Goal: Task Accomplishment & Management: Manage account settings

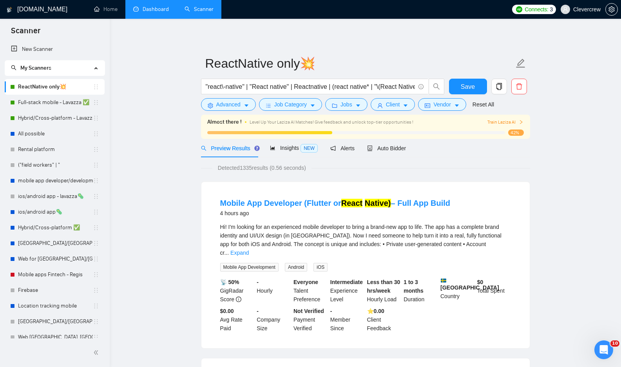
click at [159, 10] on link "Dashboard" at bounding box center [151, 9] width 36 height 7
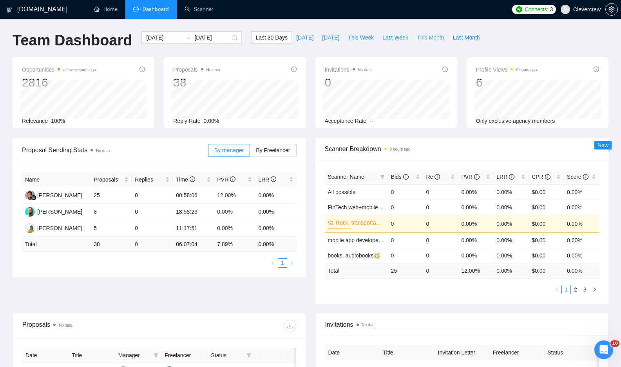
click at [429, 38] on span "This Month" at bounding box center [430, 37] width 27 height 9
type input "[DATE]"
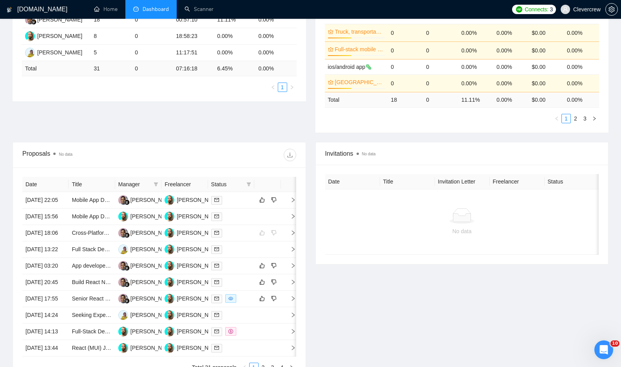
scroll to position [179, 0]
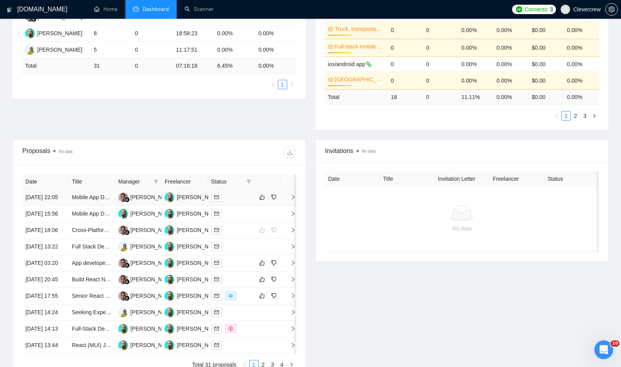
click at [294, 200] on icon "right" at bounding box center [292, 197] width 5 height 5
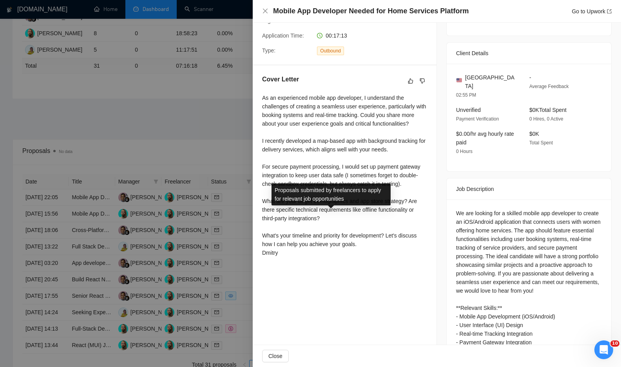
scroll to position [203, 0]
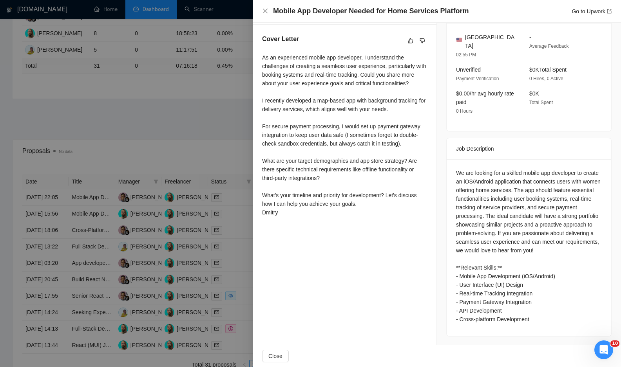
click at [199, 143] on div at bounding box center [310, 183] width 621 height 367
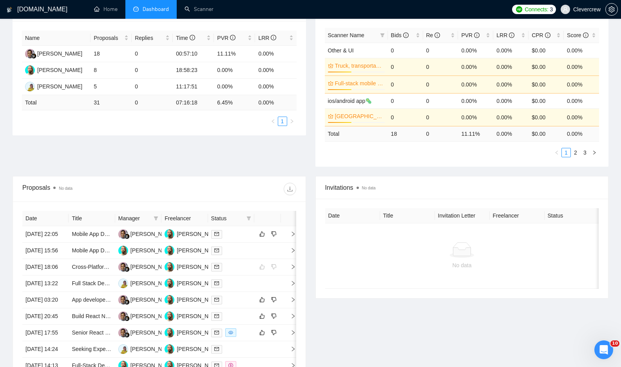
scroll to position [68, 0]
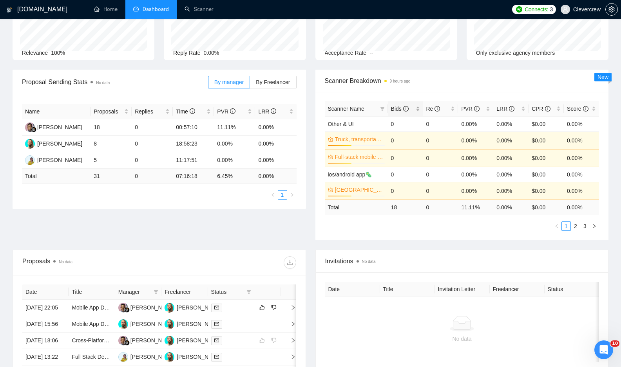
click at [392, 110] on span "Bids" at bounding box center [400, 109] width 18 height 6
click at [399, 109] on span "Bids" at bounding box center [400, 109] width 18 height 6
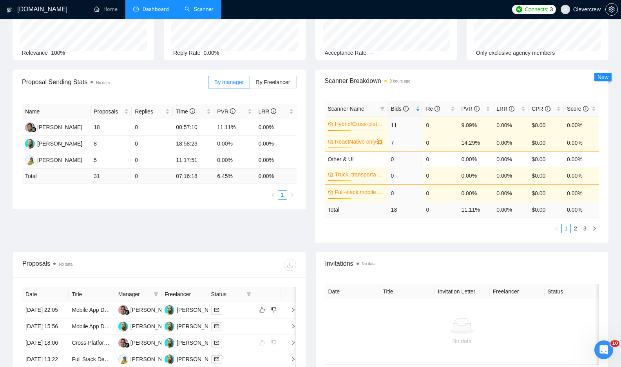
click at [203, 9] on link "Scanner" at bounding box center [198, 9] width 29 height 7
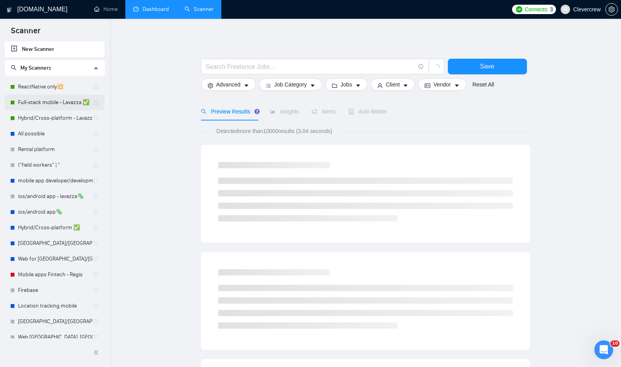
click at [69, 103] on link "Full-stack mobile - Lavazza ✅" at bounding box center [55, 103] width 75 height 16
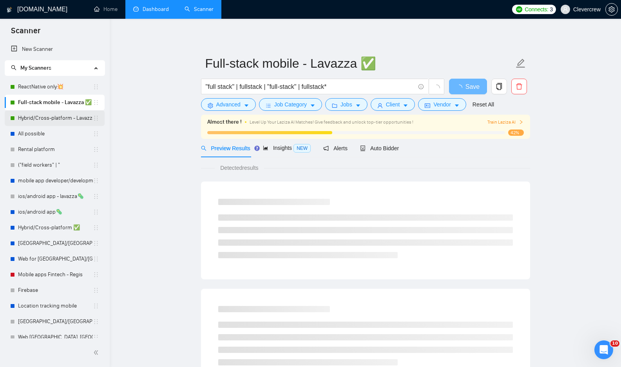
click at [62, 119] on link "Hybrid/Cross-platform - Lavazza ✅" at bounding box center [55, 118] width 75 height 16
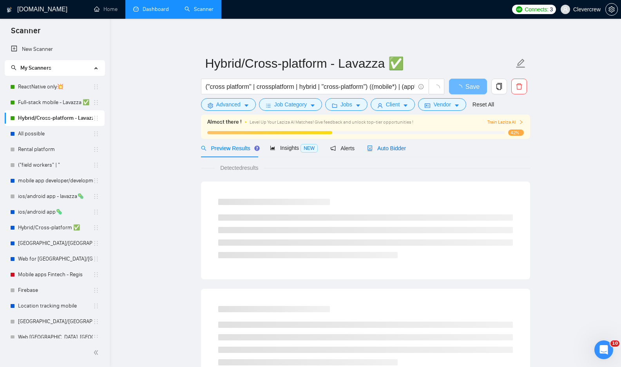
click at [387, 151] on span "Auto Bidder" at bounding box center [386, 148] width 39 height 6
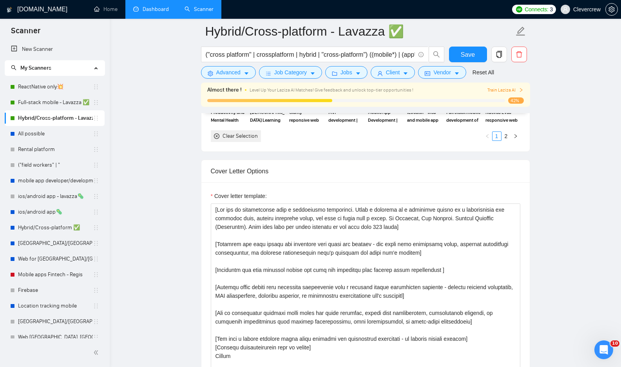
scroll to position [905, 0]
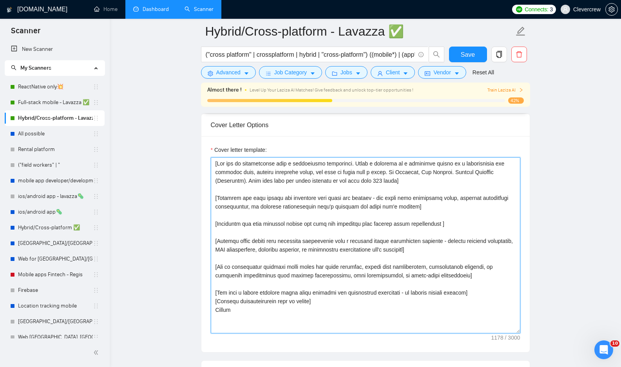
click at [438, 184] on textarea "Cover letter template:" at bounding box center [365, 245] width 309 height 176
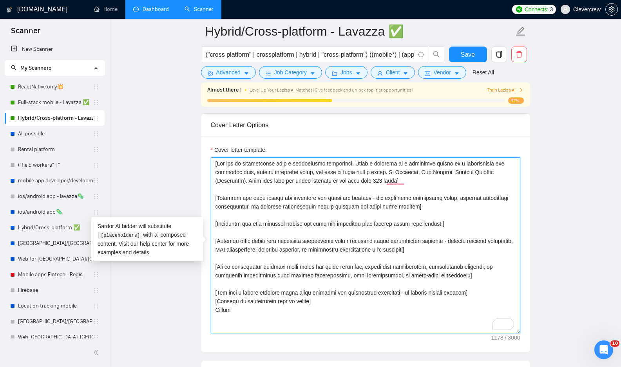
click at [454, 183] on textarea "Cover letter template:" at bounding box center [365, 245] width 309 height 176
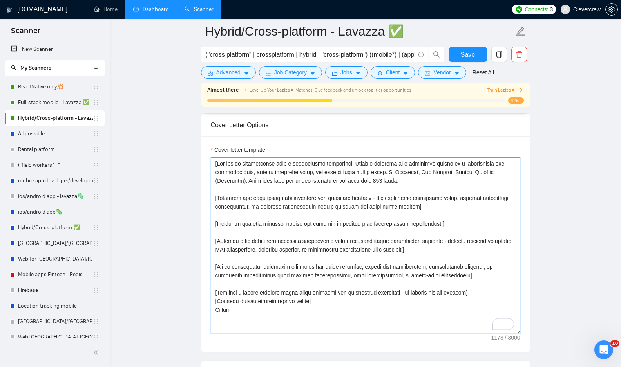
type textarea "[You are an entrepreneur with a development background. Write a proposal to a p…"
click at [448, 186] on textarea "Cover letter template:" at bounding box center [365, 245] width 309 height 176
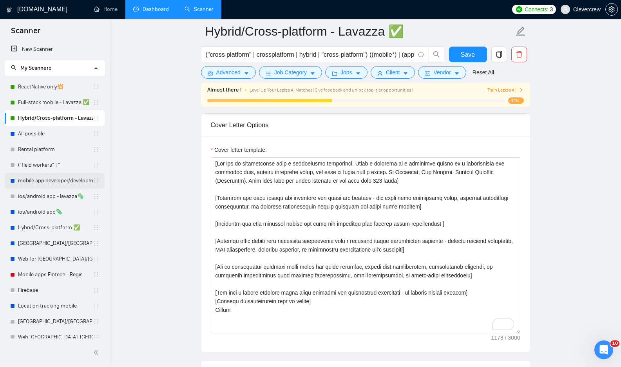
click at [63, 182] on link "mobile app developer/development📲" at bounding box center [55, 181] width 75 height 16
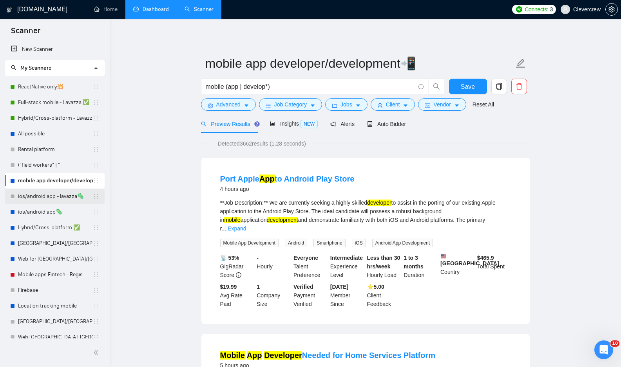
click at [72, 199] on link "ios/android app - lavazza🦠" at bounding box center [55, 197] width 75 height 16
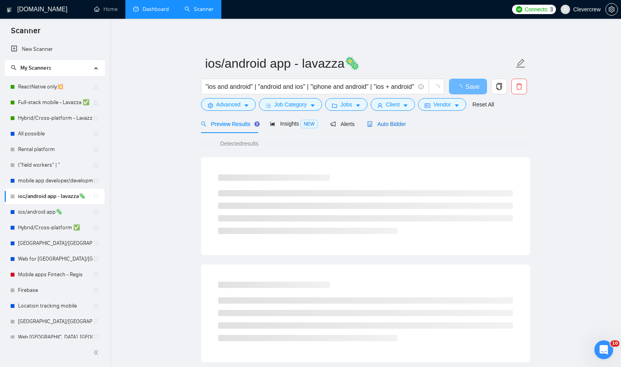
click at [387, 125] on span "Auto Bidder" at bounding box center [386, 124] width 39 height 6
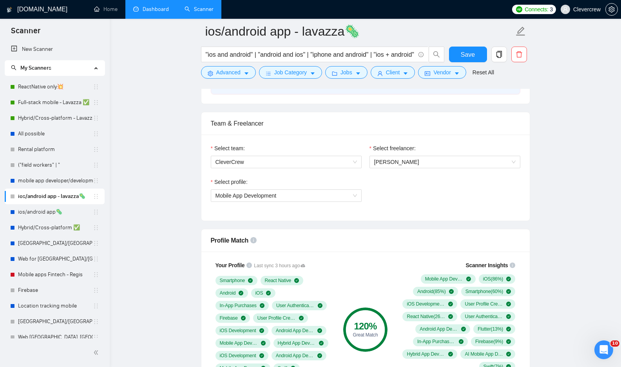
scroll to position [333, 0]
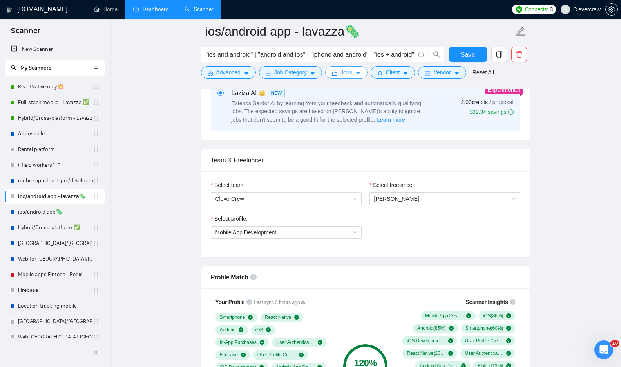
click at [361, 73] on icon "caret-down" at bounding box center [357, 73] width 5 height 5
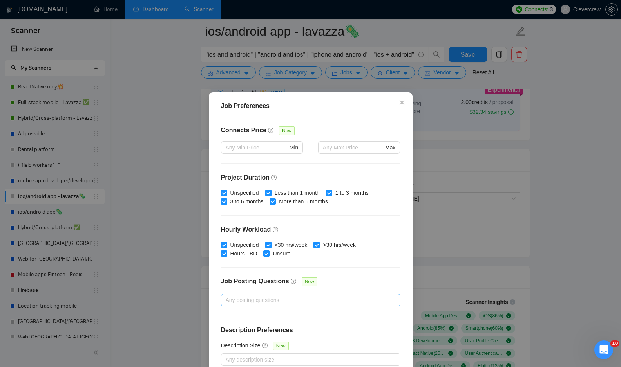
scroll to position [42, 0]
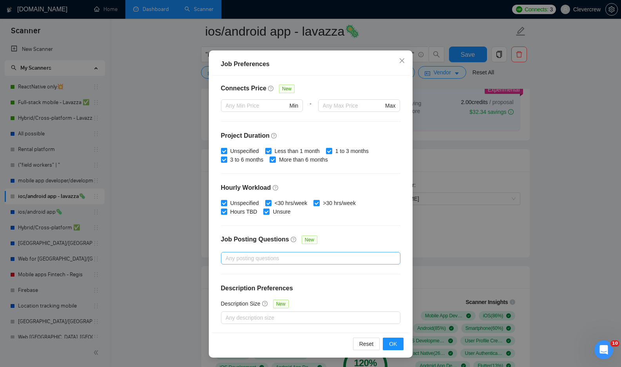
click at [331, 256] on div at bounding box center [307, 258] width 168 height 9
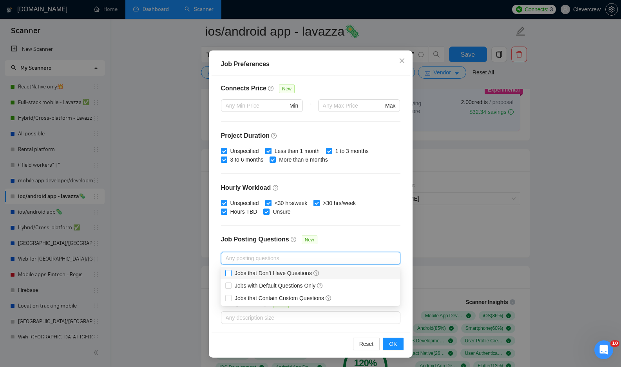
click at [302, 273] on span "Jobs that Don’t Have Questions" at bounding box center [277, 273] width 85 height 6
click at [231, 273] on input "Jobs that Don’t Have Questions" at bounding box center [227, 272] width 5 height 5
checkbox input "true"
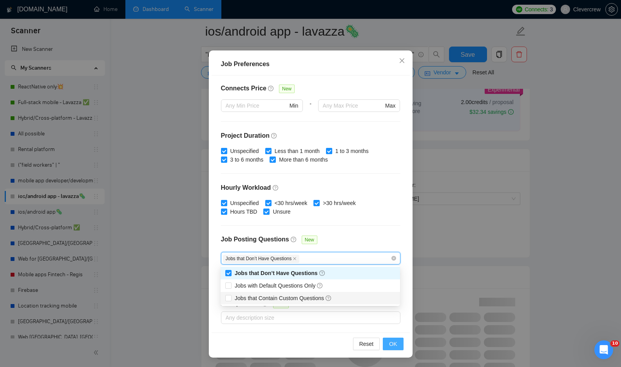
click at [392, 346] on span "OK" at bounding box center [393, 344] width 8 height 9
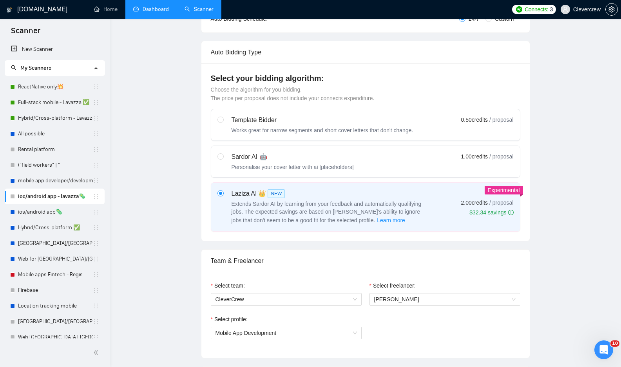
scroll to position [0, 0]
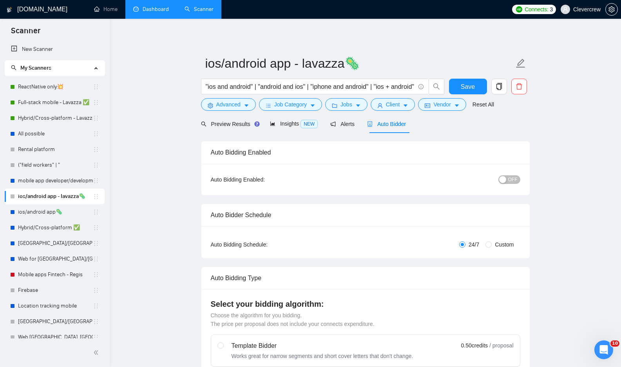
click at [508, 181] on button "OFF" at bounding box center [509, 179] width 22 height 9
click at [478, 84] on button "Save" at bounding box center [468, 87] width 38 height 16
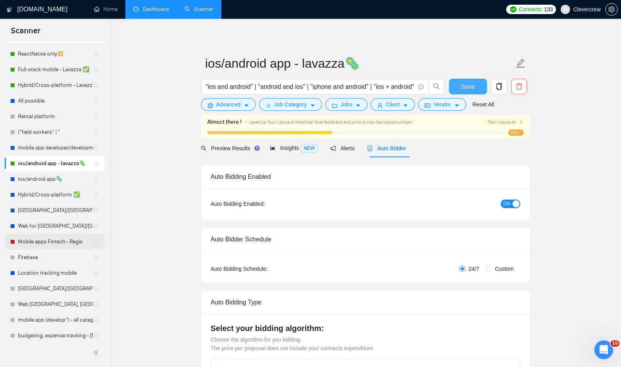
scroll to position [37, 0]
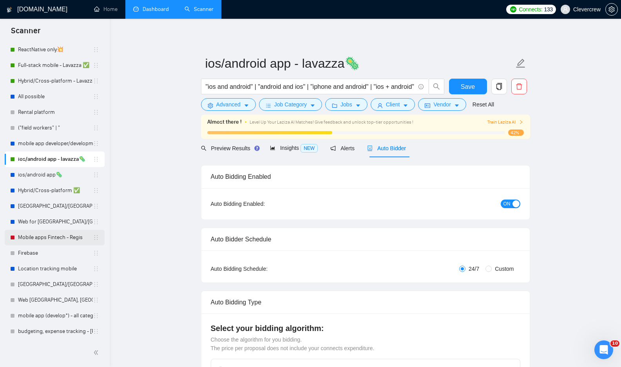
click at [57, 272] on link "Location tracking mobile" at bounding box center [55, 269] width 75 height 16
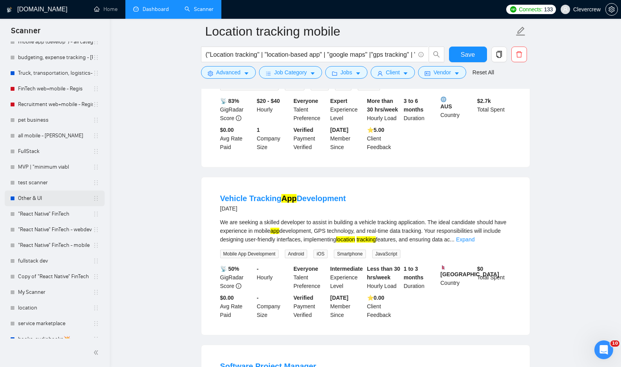
scroll to position [306, 0]
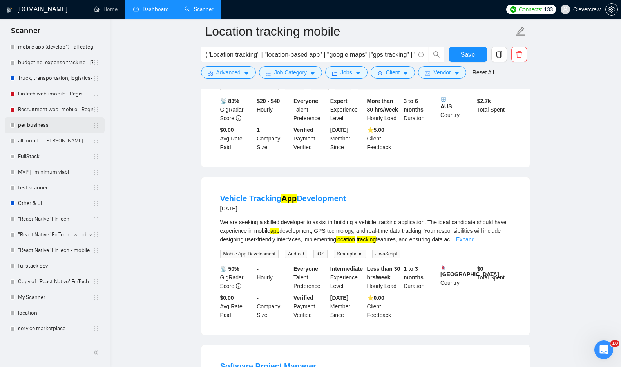
click at [53, 123] on link "pet business" at bounding box center [55, 125] width 75 height 16
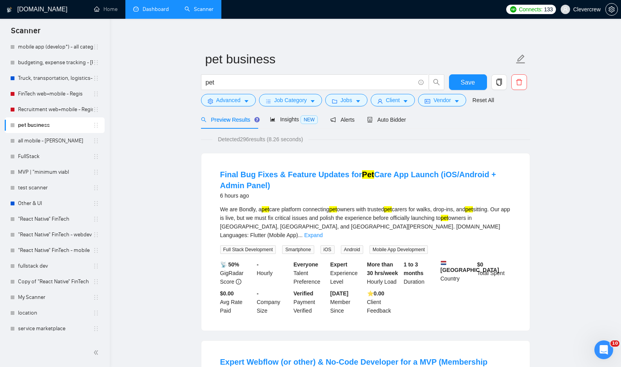
scroll to position [5, 0]
click at [322, 231] on link "Expand" at bounding box center [313, 234] width 18 height 6
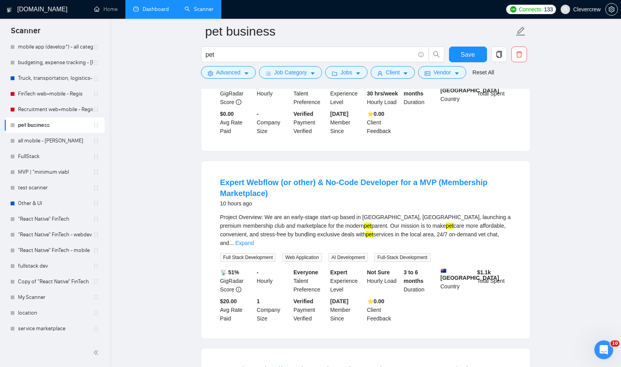
scroll to position [415, 0]
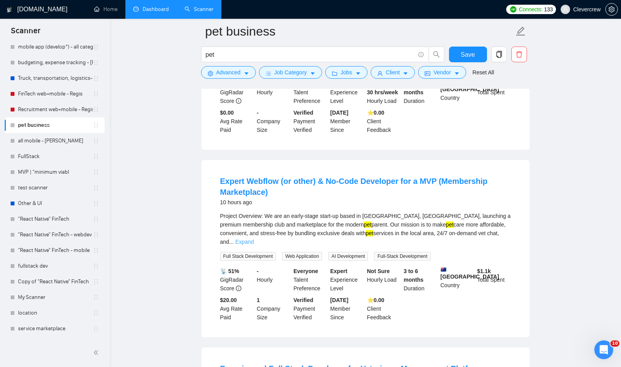
click at [254, 242] on link "Expand" at bounding box center [244, 242] width 18 height 6
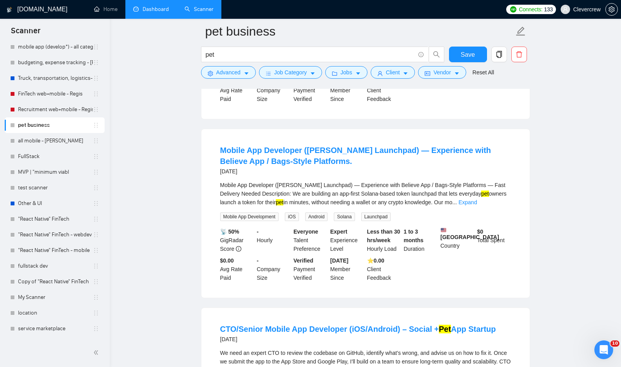
scroll to position [1255, 0]
